Goal: Task Accomplishment & Management: Use online tool/utility

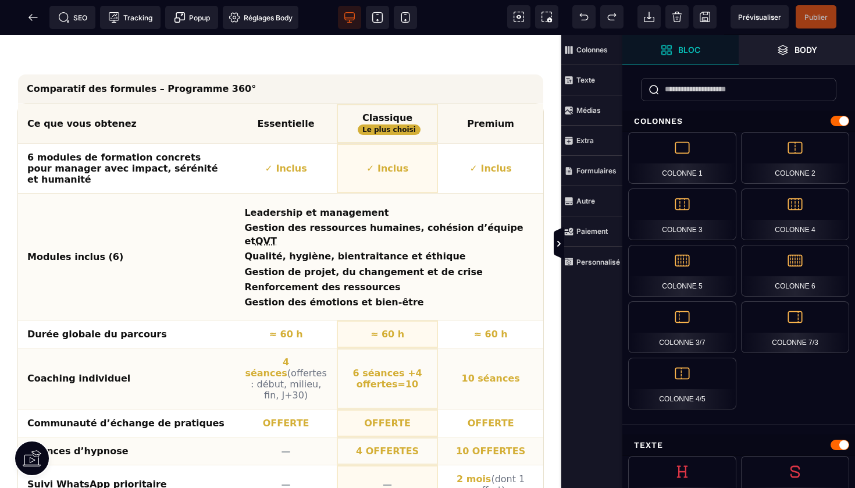
scroll to position [1053, 0]
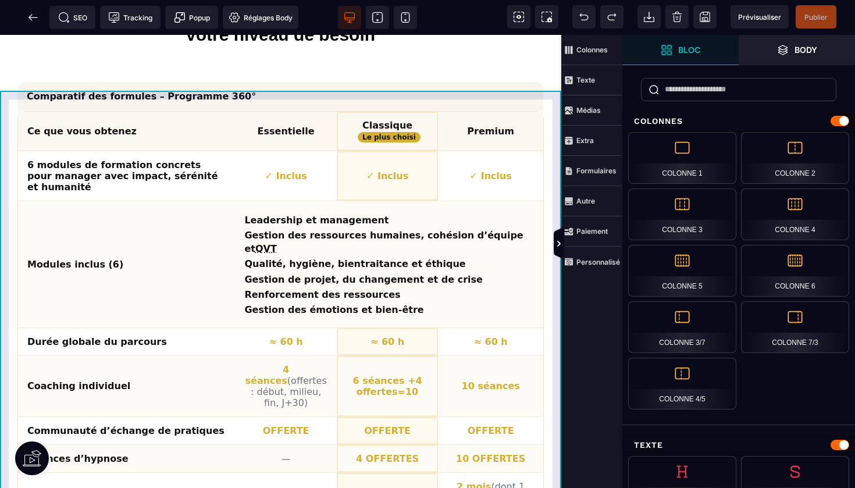
click at [273, 98] on div "Comparatif des formules – Programme 360° Ce que vous obtenez Essentielle Classi…" at bounding box center [280, 472] width 561 height 817
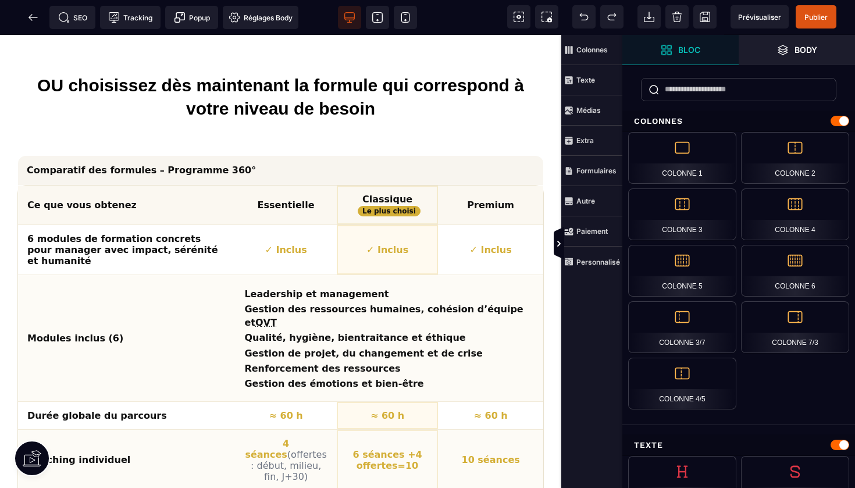
scroll to position [976, 0]
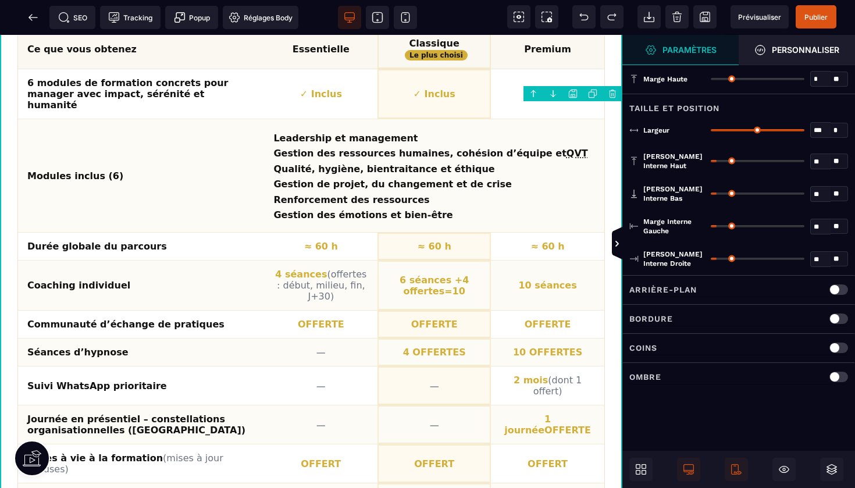
scroll to position [1414, 0]
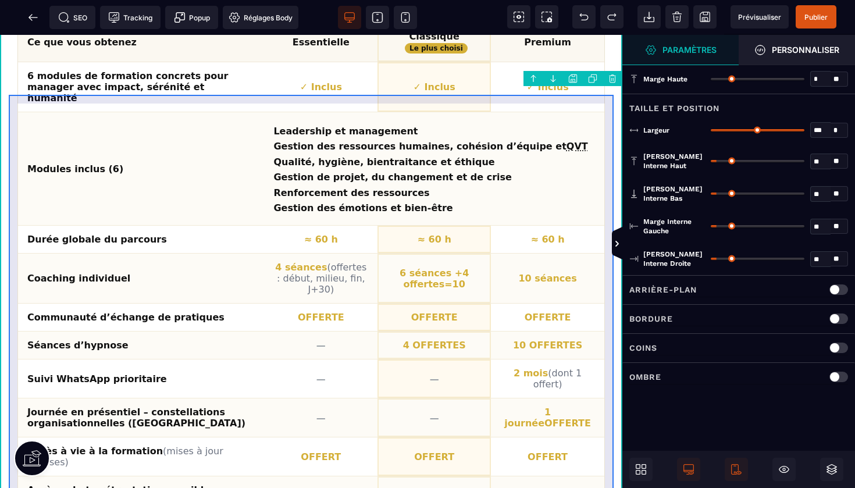
click at [298, 98] on div "Comparatif des formules – Programme 360° Ce que vous obtenez Essentielle Classi…" at bounding box center [311, 366] width 605 height 764
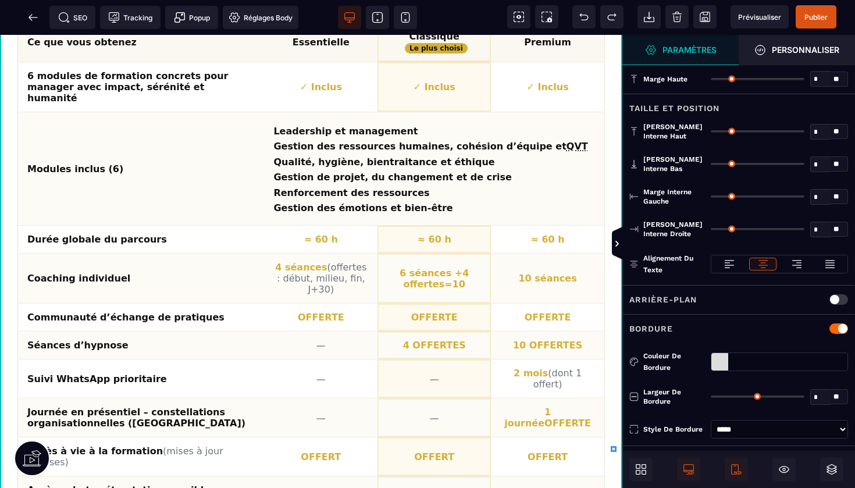
type input "*"
type input "**"
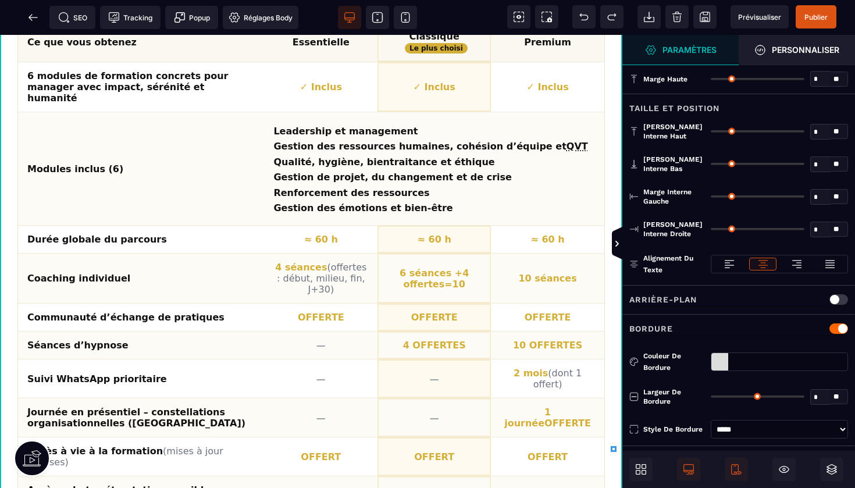
type input "**"
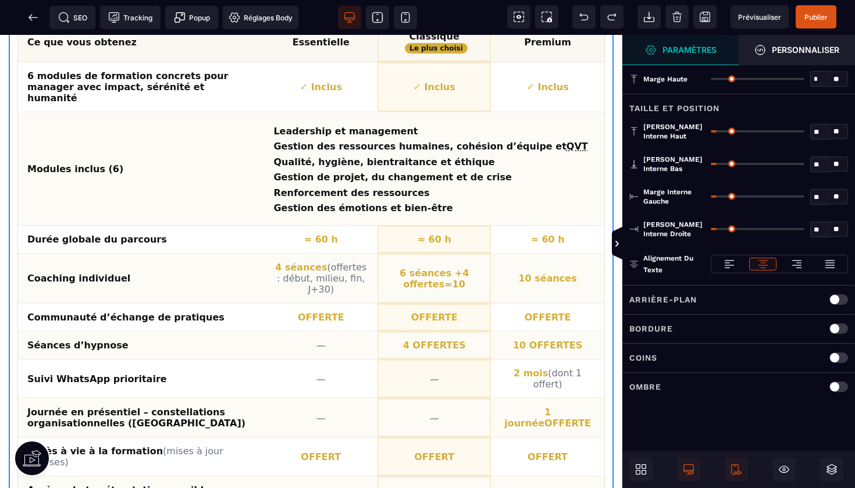
click at [315, 99] on div "Comparatif des formules – Programme 360° Ce que vous obtenez Essentielle Classi…" at bounding box center [311, 366] width 605 height 764
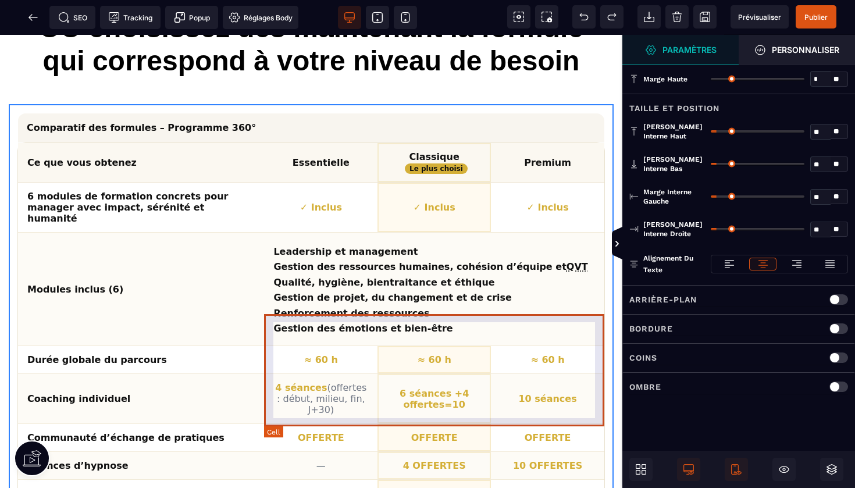
scroll to position [1259, 0]
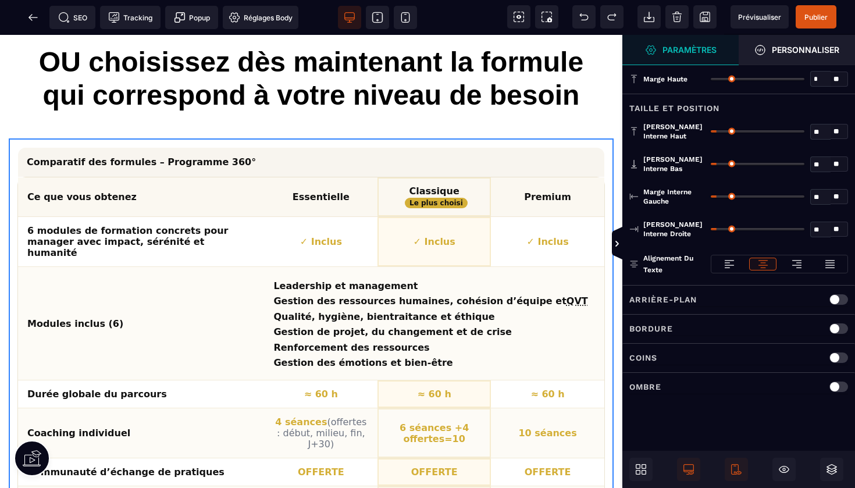
copy table "Loremipsum dol sitametc – Adipiscin 401° El sed doei tempori Utlaboreetd Magnaa…"
